Goal: Find specific page/section: Find specific page/section

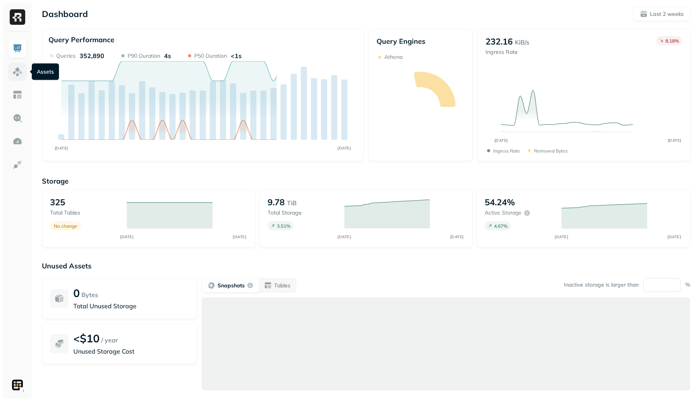
click at [22, 69] on img at bounding box center [17, 72] width 10 height 10
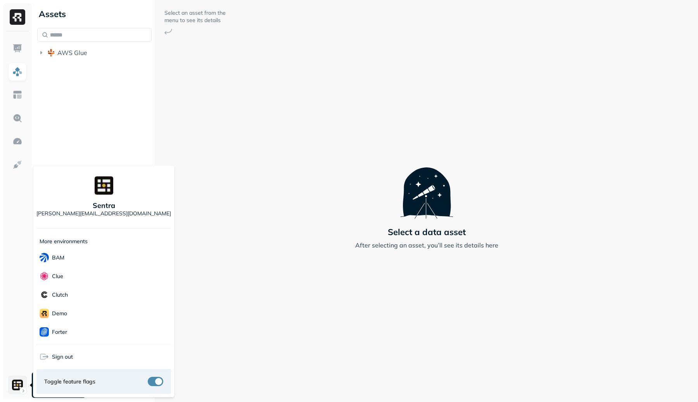
click at [23, 376] on html "Assets AWS Glue Select an asset from the menu to see its details Select a data …" at bounding box center [349, 201] width 698 height 402
click at [71, 307] on div "Unity" at bounding box center [103, 313] width 135 height 19
